Goal: Information Seeking & Learning: Learn about a topic

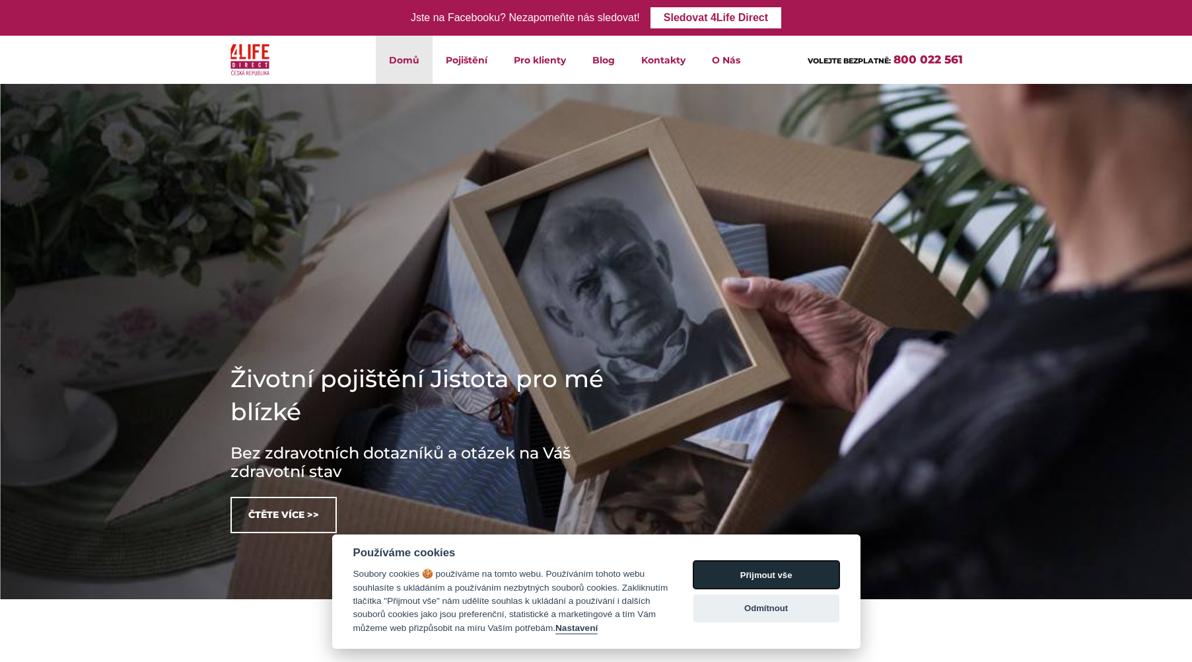
click at [792, 579] on button "Přijmout vše" at bounding box center [766, 575] width 146 height 28
checkbox input "true"
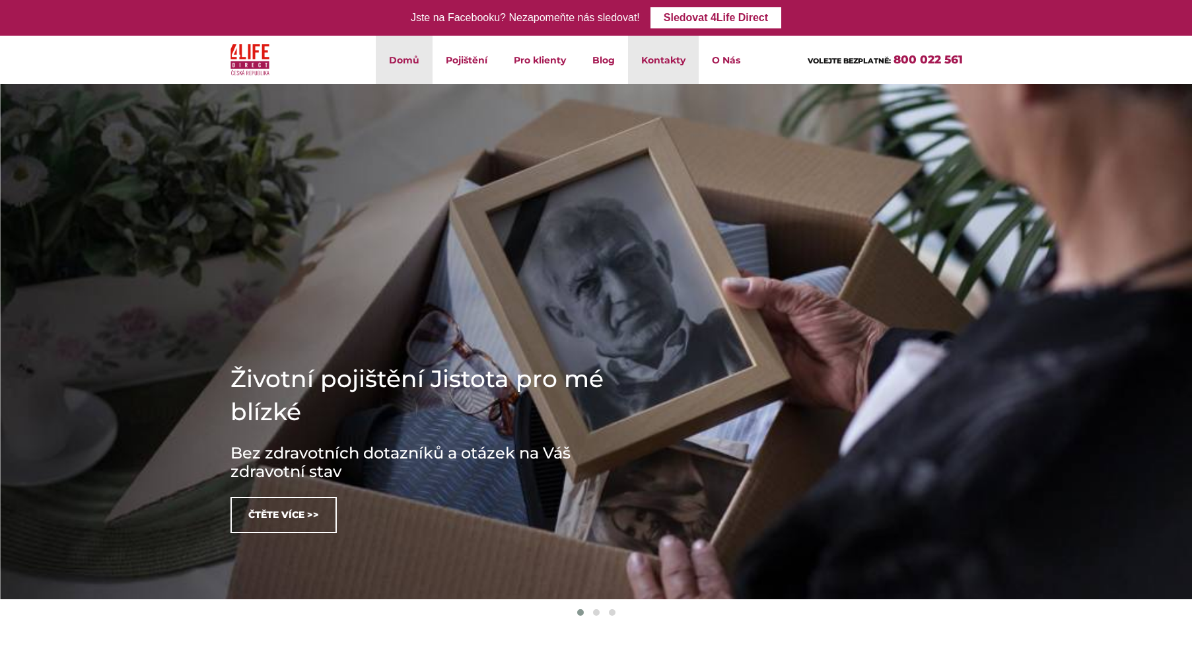
click at [659, 60] on link "Kontakty" at bounding box center [663, 60] width 71 height 48
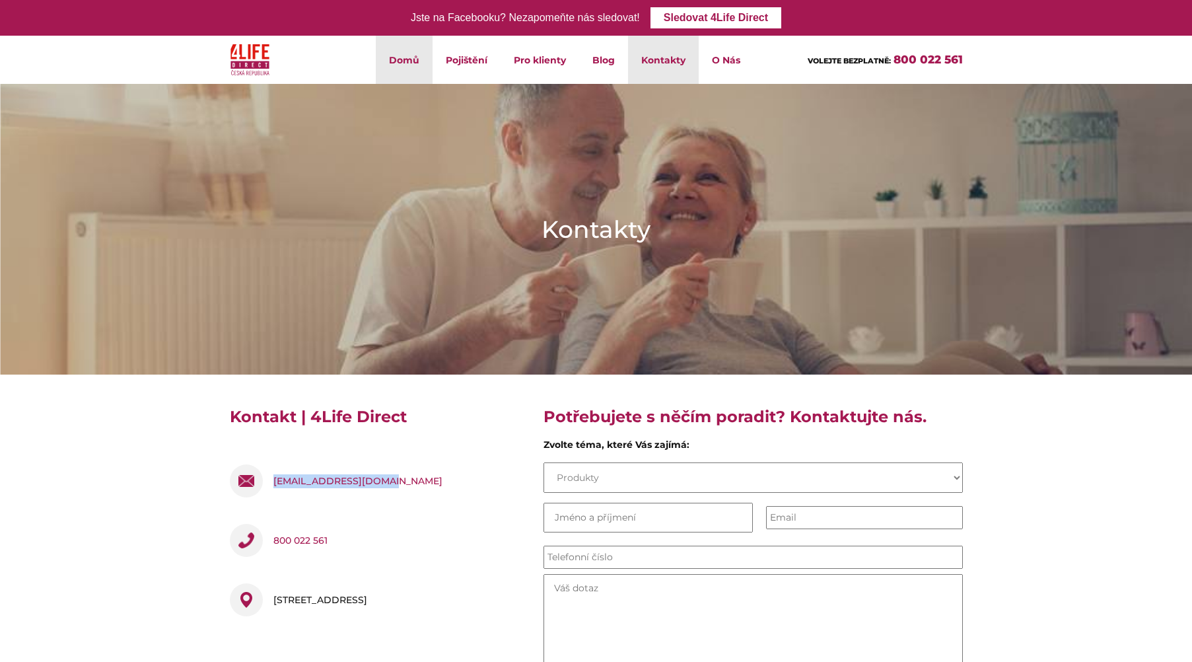
click at [411, 61] on link "Domů" at bounding box center [404, 60] width 57 height 48
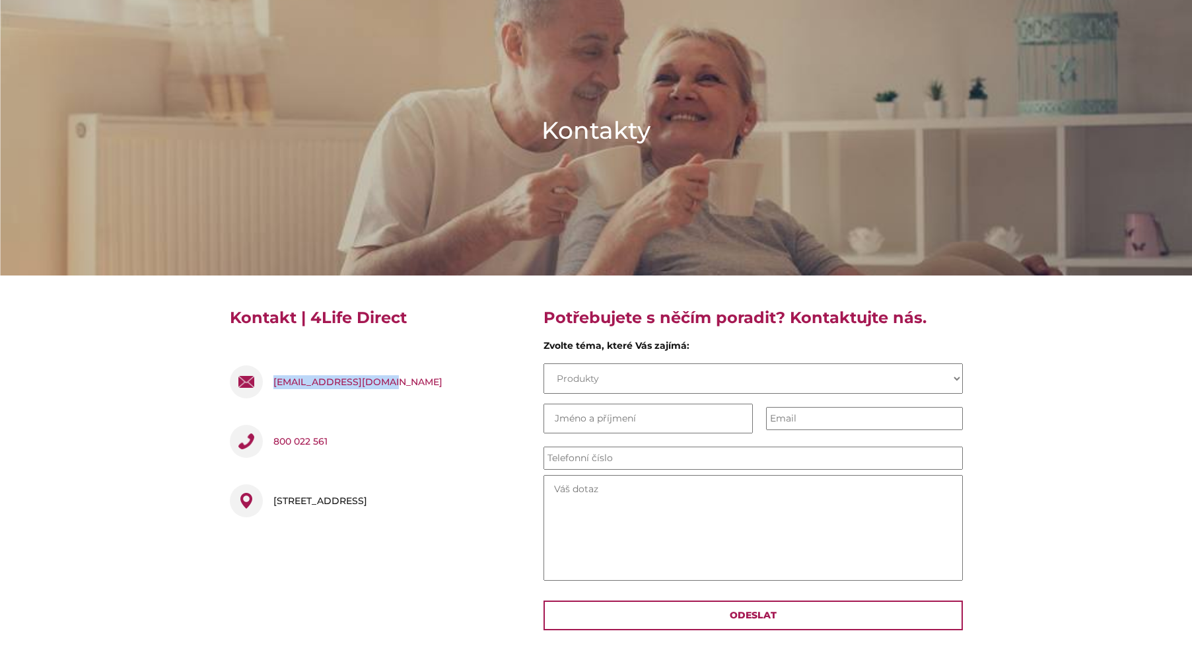
scroll to position [330, 0]
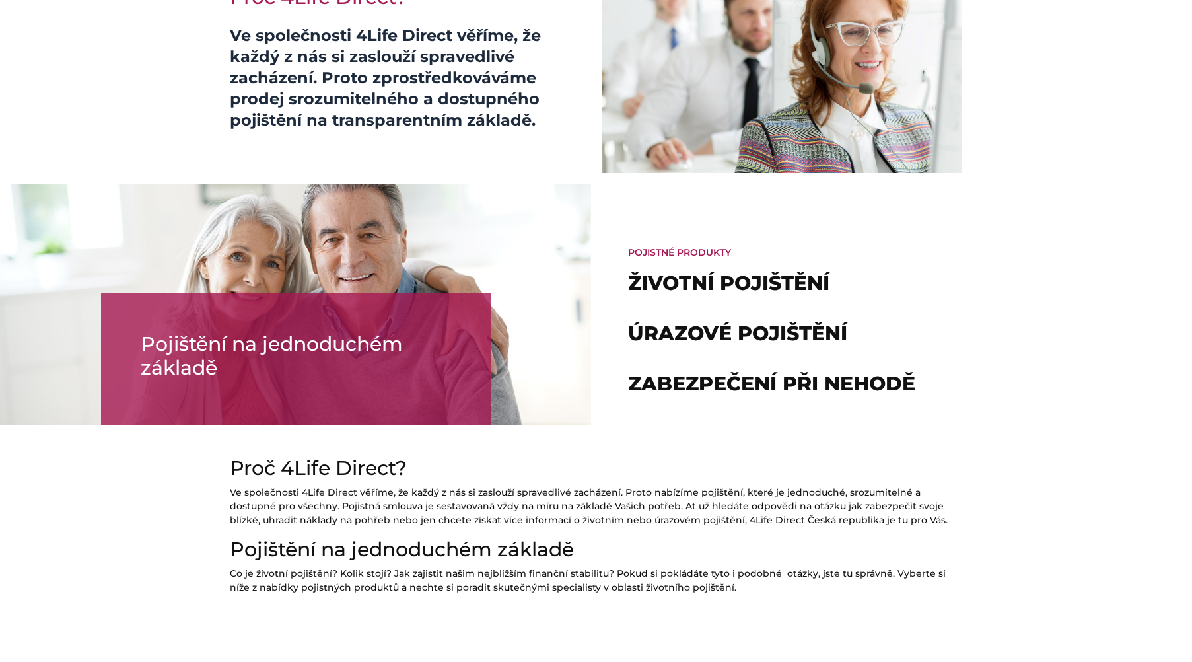
scroll to position [726, 0]
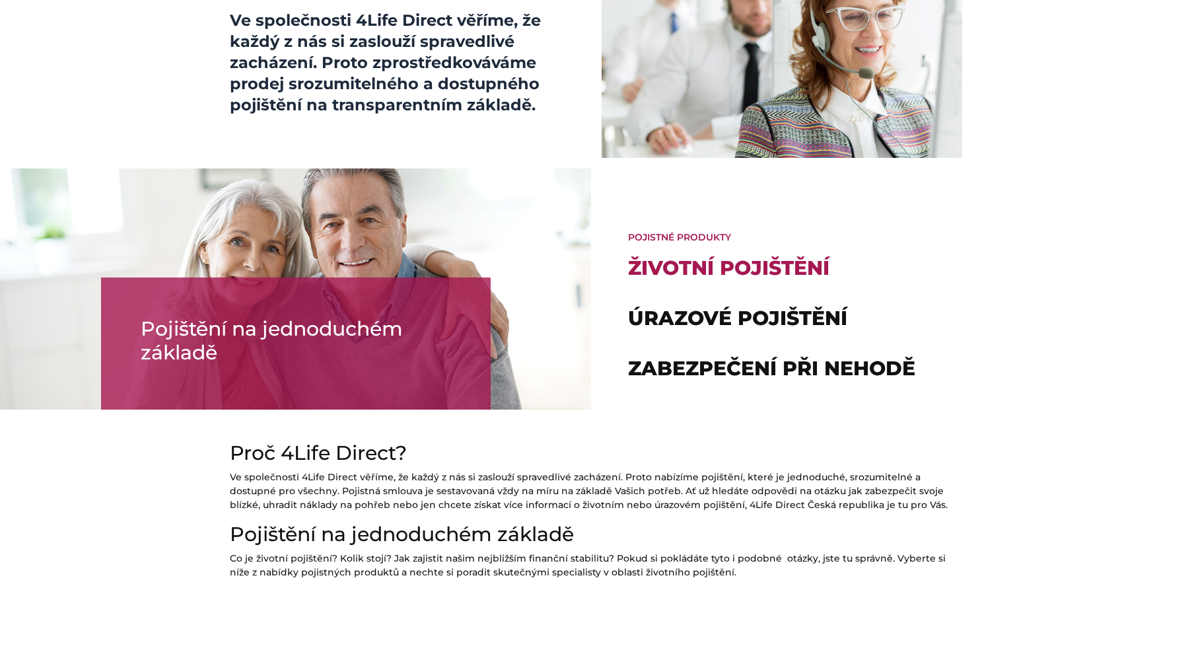
click at [757, 273] on link "Životní pojištění" at bounding box center [728, 268] width 201 height 24
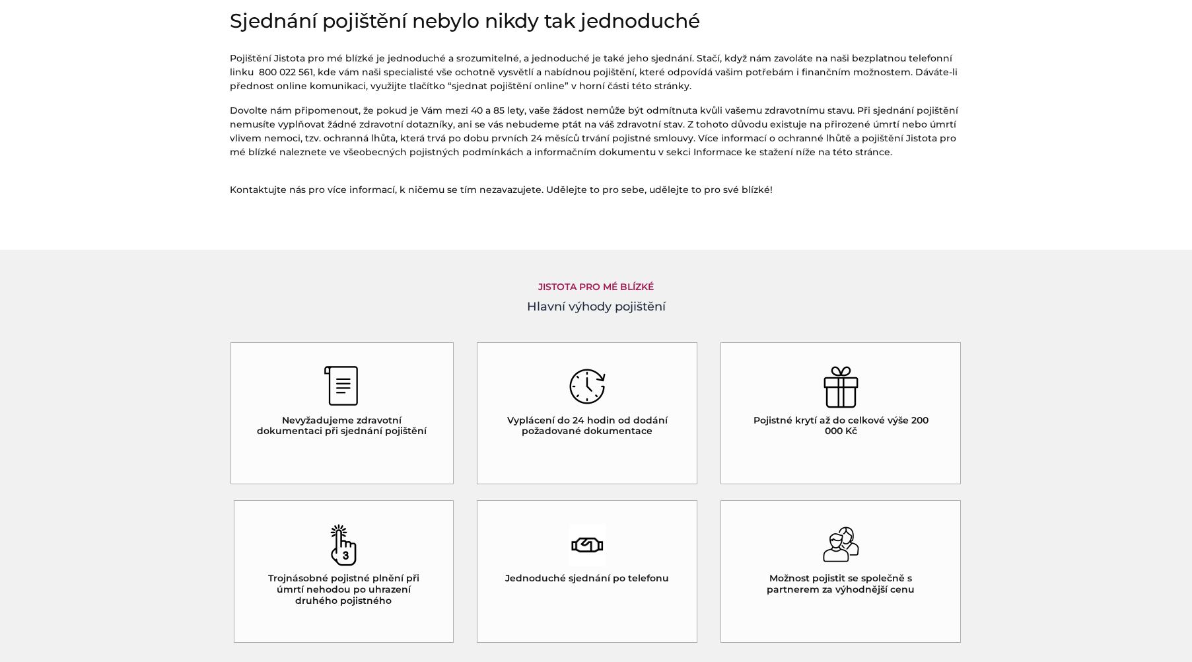
scroll to position [925, 0]
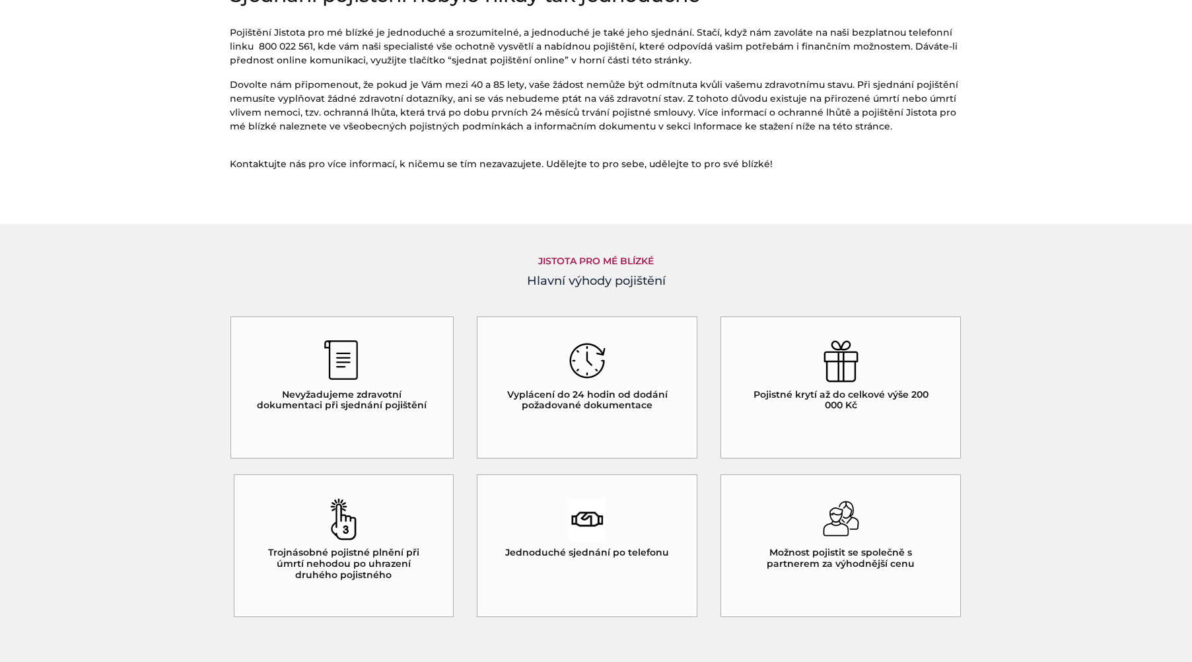
click at [332, 535] on img at bounding box center [344, 519] width 36 height 42
click at [338, 531] on img at bounding box center [344, 519] width 36 height 42
click at [349, 532] on img at bounding box center [344, 519] width 36 height 42
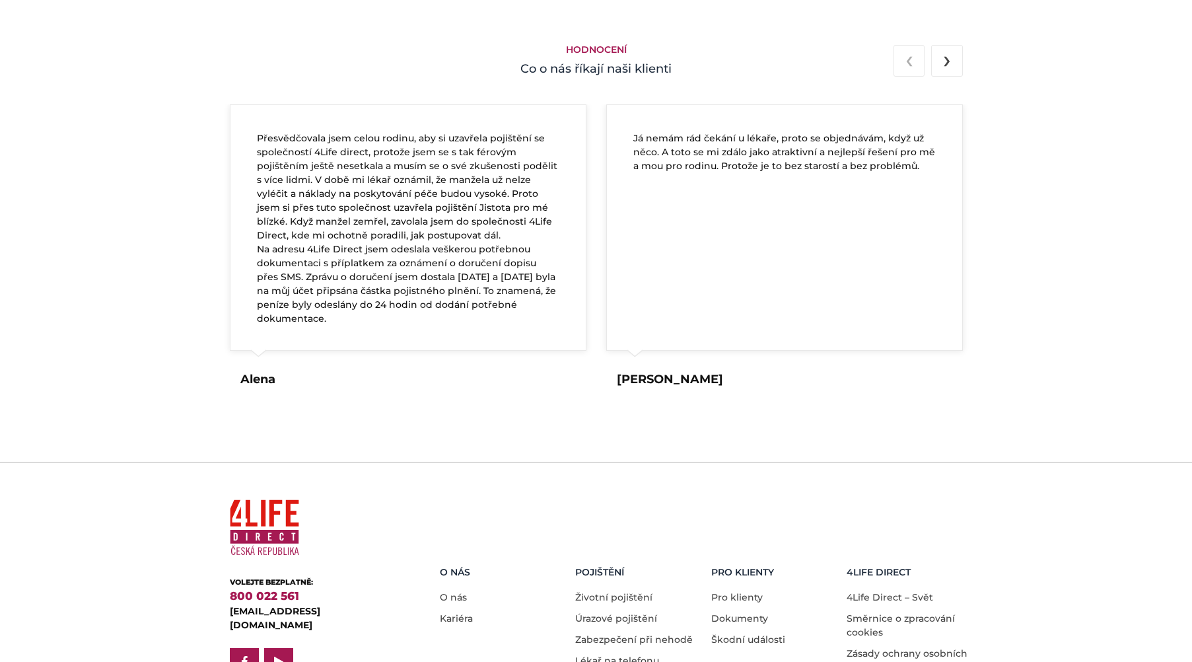
scroll to position [1991, 0]
